Goal: Task Accomplishment & Management: Use online tool/utility

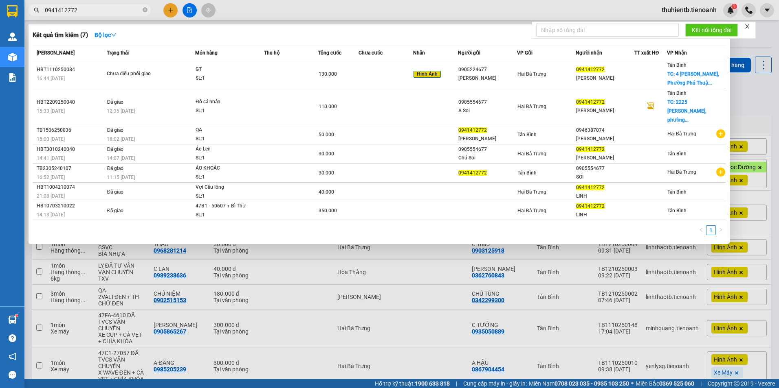
click at [95, 8] on input "0941412772" at bounding box center [93, 10] width 96 height 9
click at [101, 12] on input "0941412772" at bounding box center [93, 10] width 96 height 9
click at [100, 12] on input "0941412772" at bounding box center [93, 10] width 96 height 9
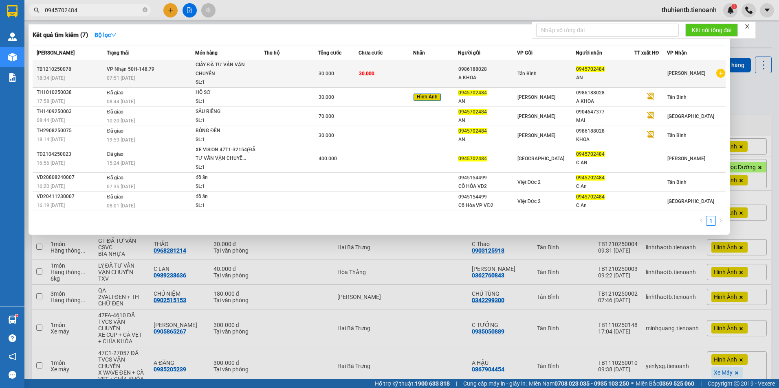
type input "0945702484"
click at [229, 79] on div "SL: 1" at bounding box center [225, 82] width 61 height 9
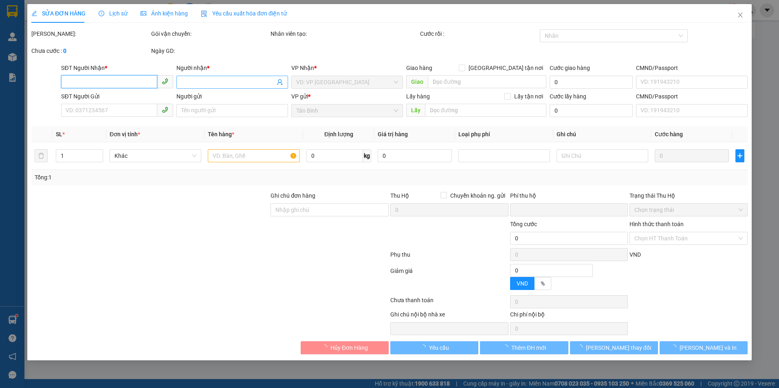
type input "0945702484"
type input "AN"
type input "0986188028"
type input "A KHOA"
type input "0"
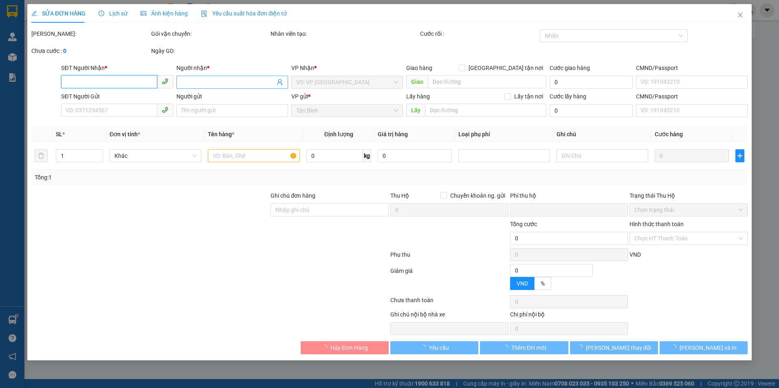
type input "30.000"
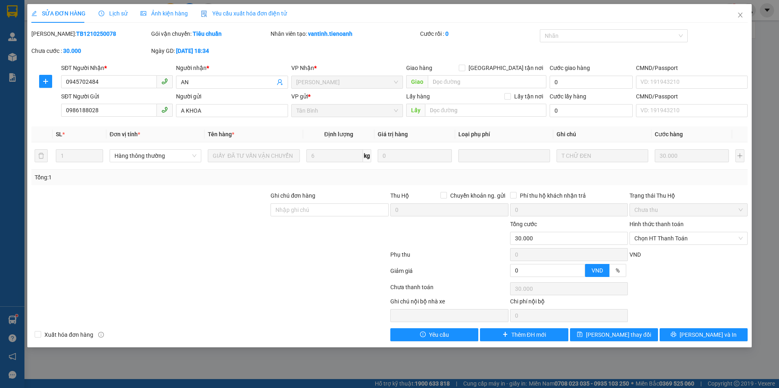
click at [108, 15] on span "Lịch sử" at bounding box center [113, 13] width 29 height 7
